Goal: Task Accomplishment & Management: Manage account settings

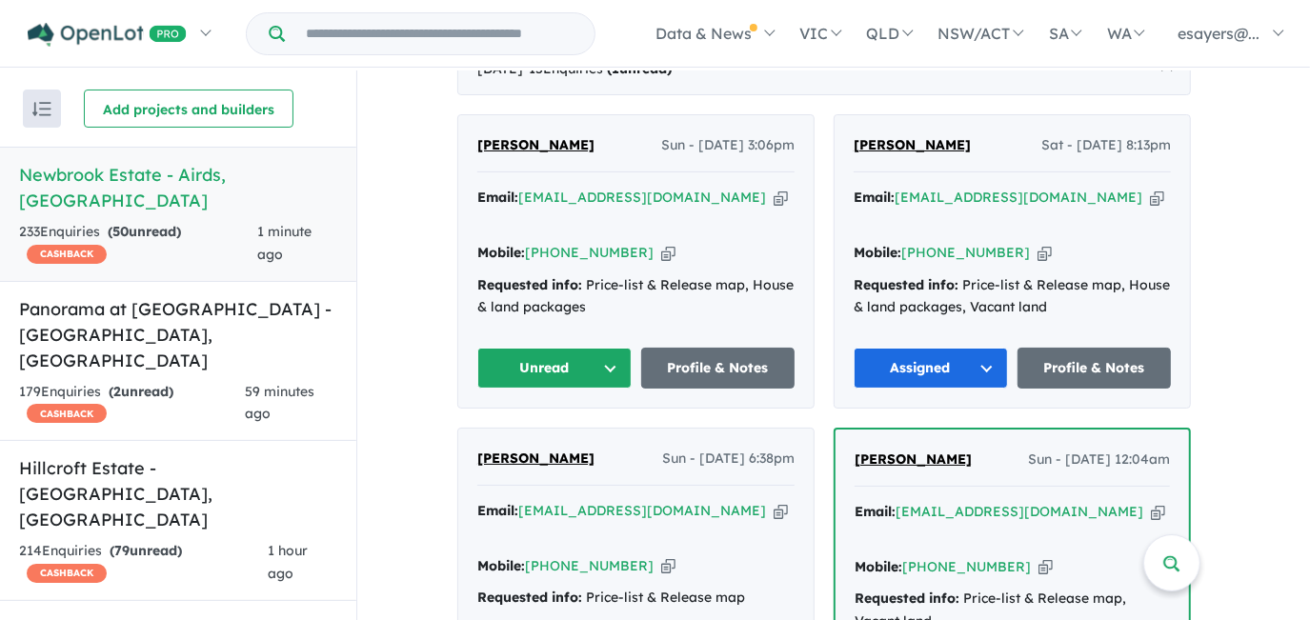
scroll to position [779, 0]
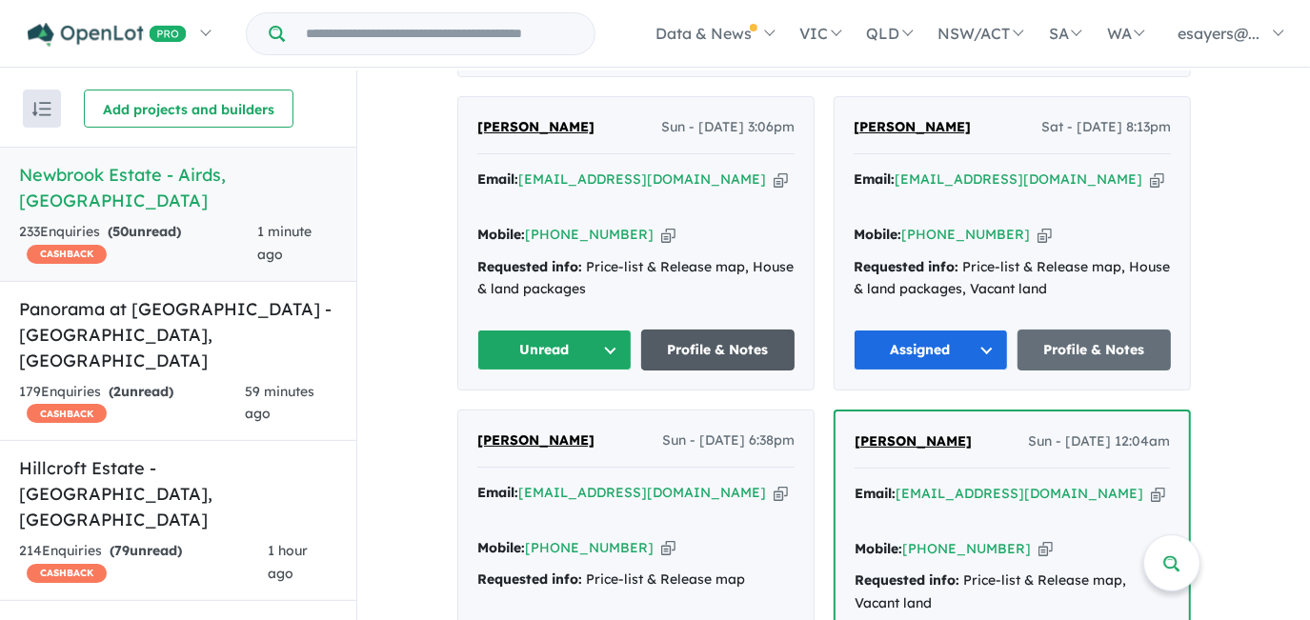
click at [730, 370] on link "Profile & Notes" at bounding box center [718, 350] width 154 height 41
click at [528, 358] on button "Unread" at bounding box center [554, 350] width 154 height 41
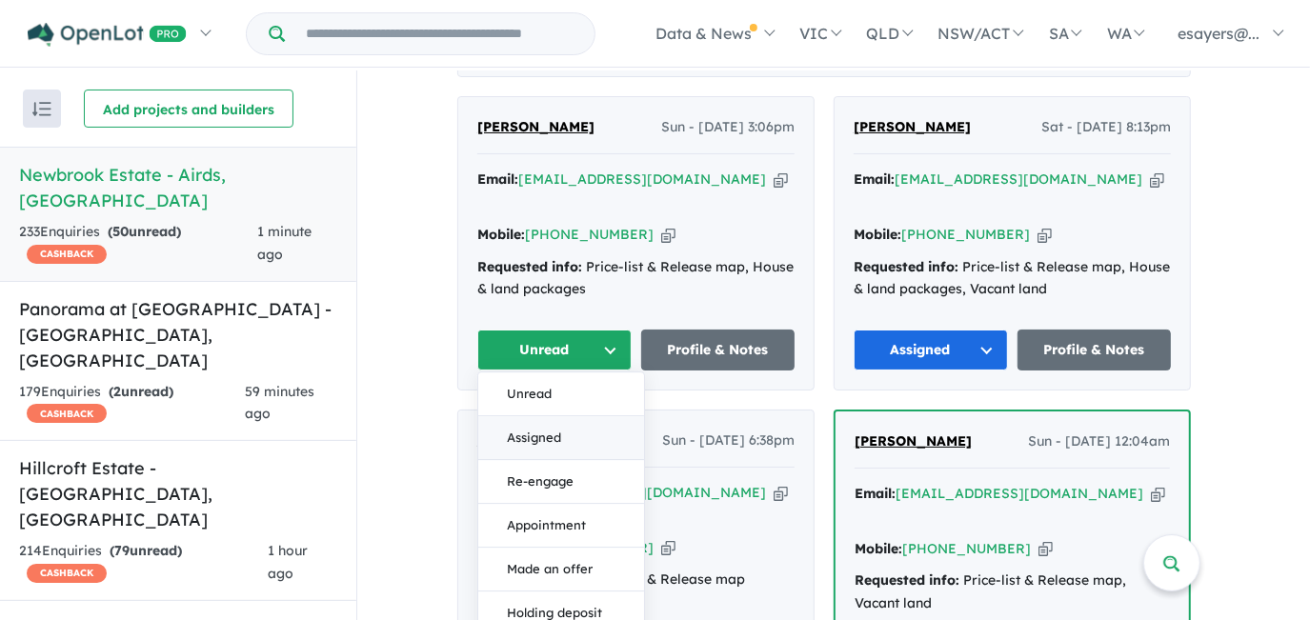
click at [541, 450] on button "Assigned" at bounding box center [561, 439] width 166 height 44
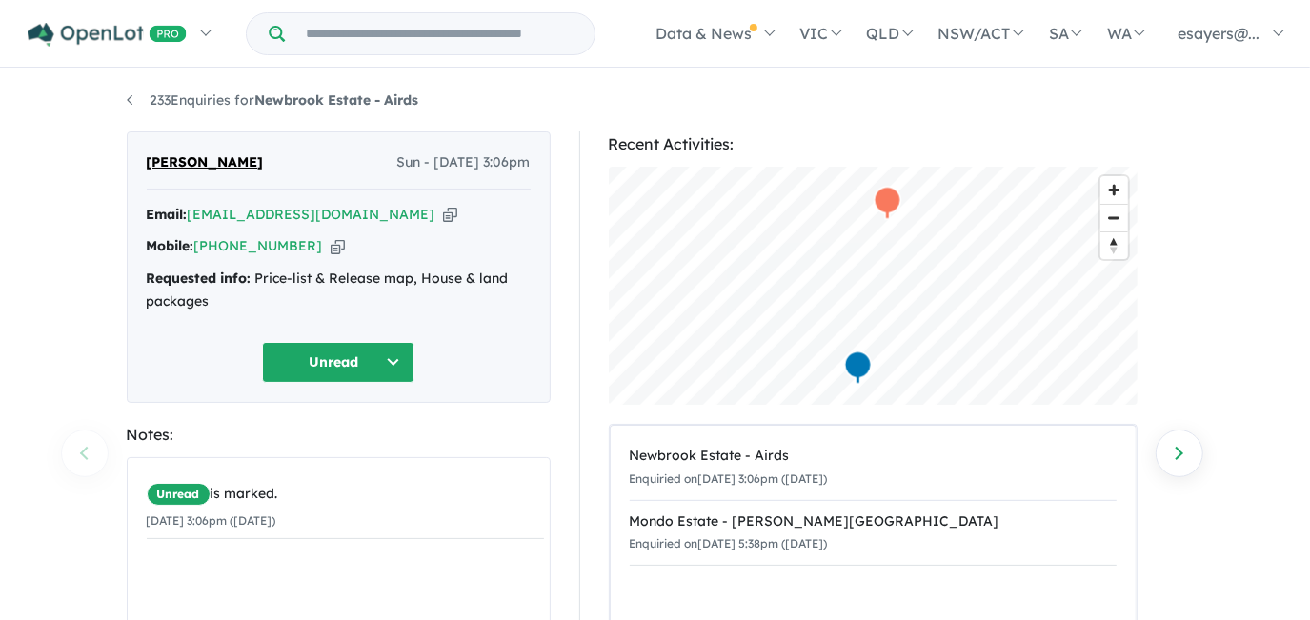
click at [443, 218] on icon "button" at bounding box center [450, 215] width 14 height 20
click at [443, 215] on icon "button" at bounding box center [450, 215] width 14 height 20
